Goal: Task Accomplishment & Management: Use online tool/utility

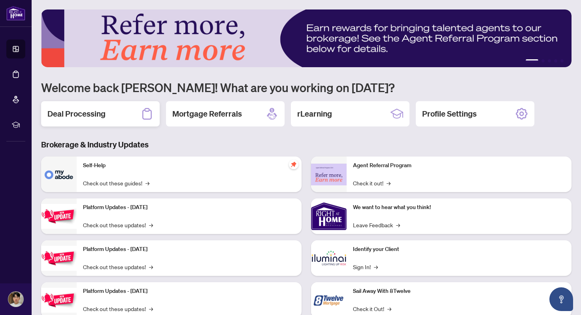
click at [112, 113] on div "Deal Processing" at bounding box center [100, 113] width 119 height 25
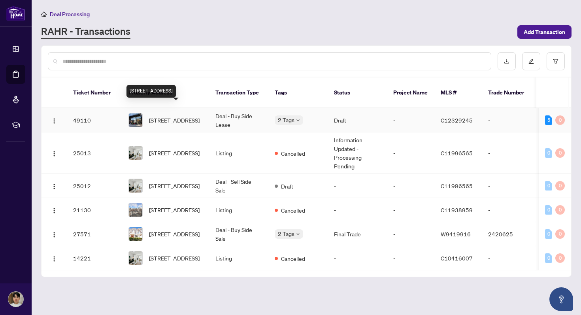
click at [190, 116] on span "[STREET_ADDRESS]" at bounding box center [174, 120] width 51 height 9
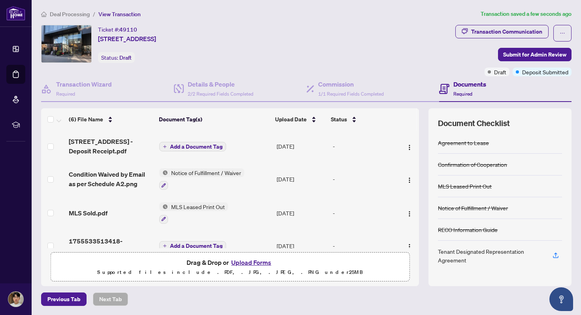
click at [210, 147] on span "Add a Document Tag" at bounding box center [196, 147] width 53 height 6
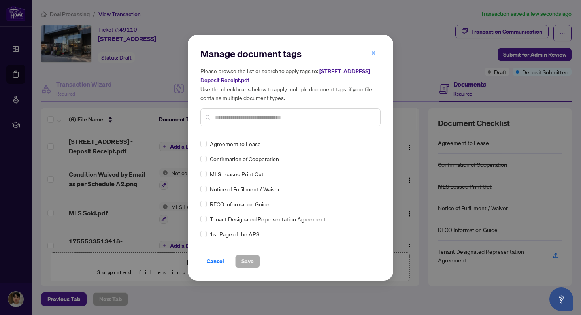
click at [254, 113] on input "text" at bounding box center [294, 117] width 159 height 9
type input "*******"
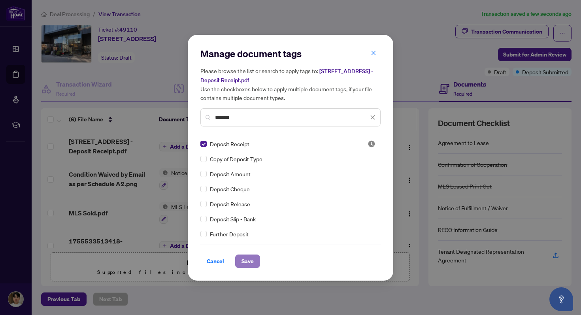
click at [248, 263] on span "Save" at bounding box center [248, 261] width 12 height 13
